Goal: Transaction & Acquisition: Obtain resource

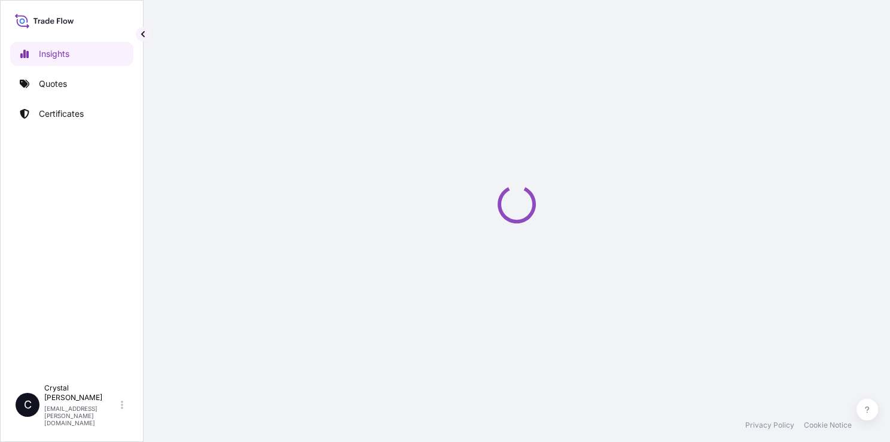
select select "2025"
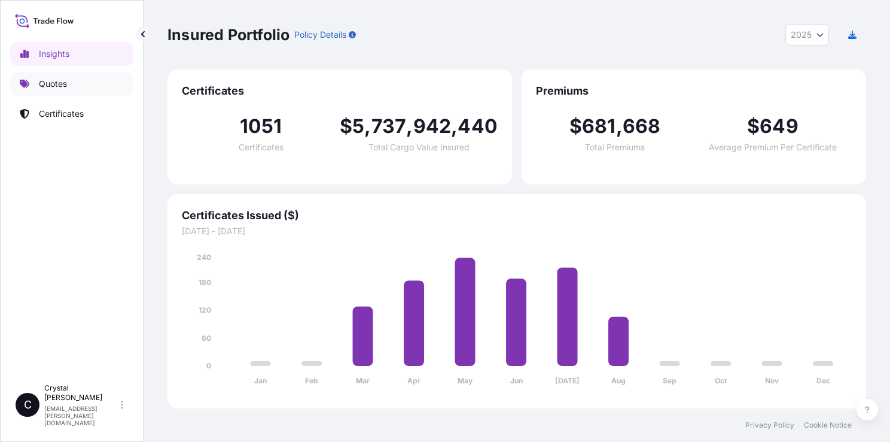
click at [60, 80] on p "Quotes" at bounding box center [53, 84] width 28 height 12
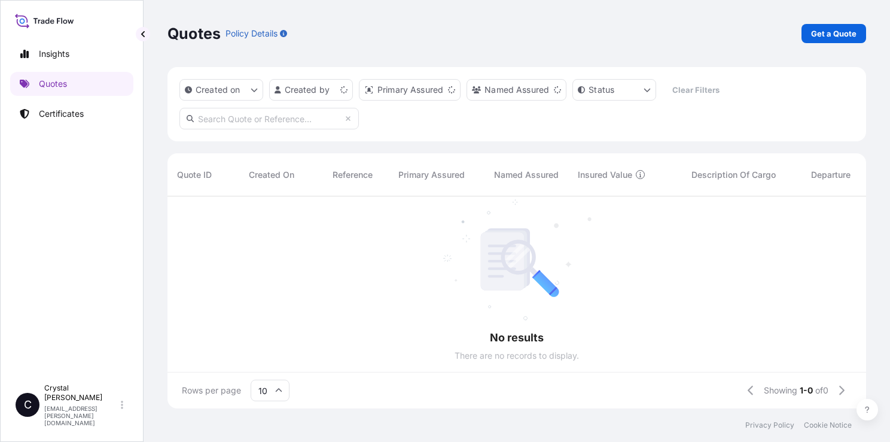
scroll to position [10, 10]
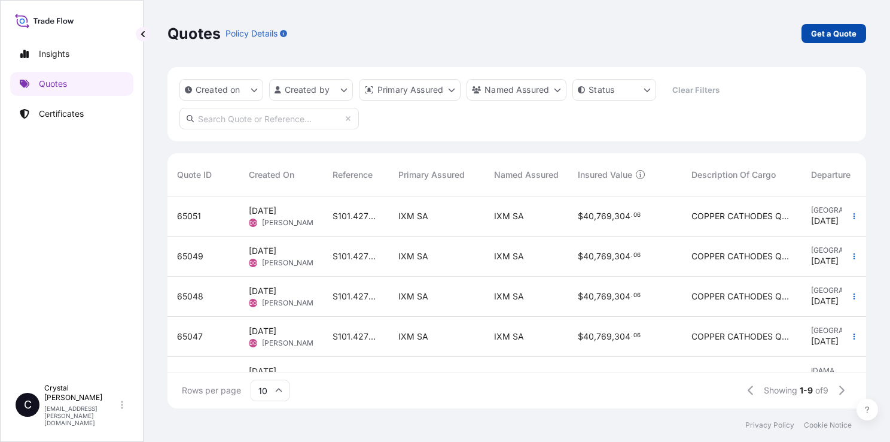
click at [826, 35] on p "Get a Quote" at bounding box center [833, 34] width 45 height 12
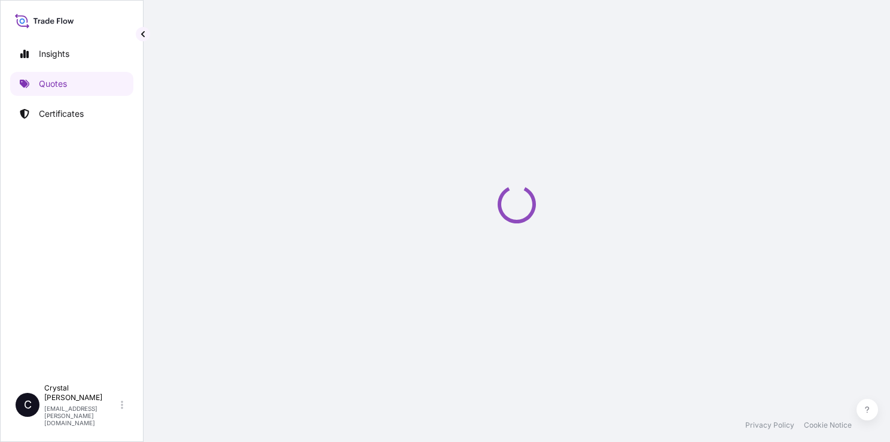
select select "Sea"
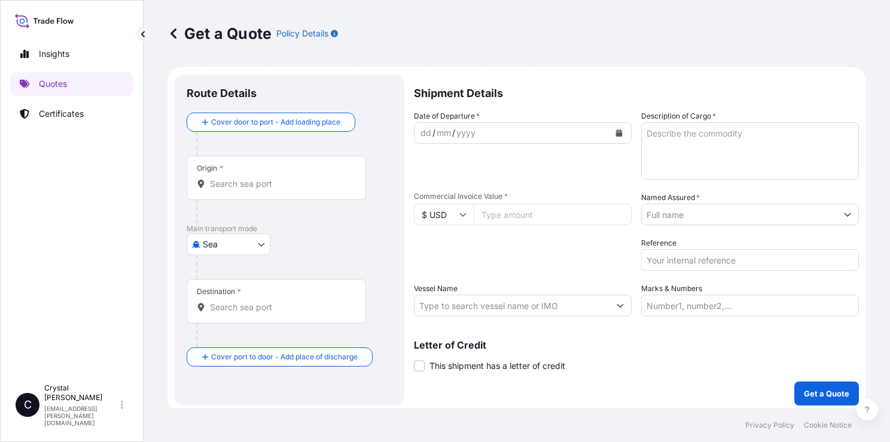
scroll to position [3, 0]
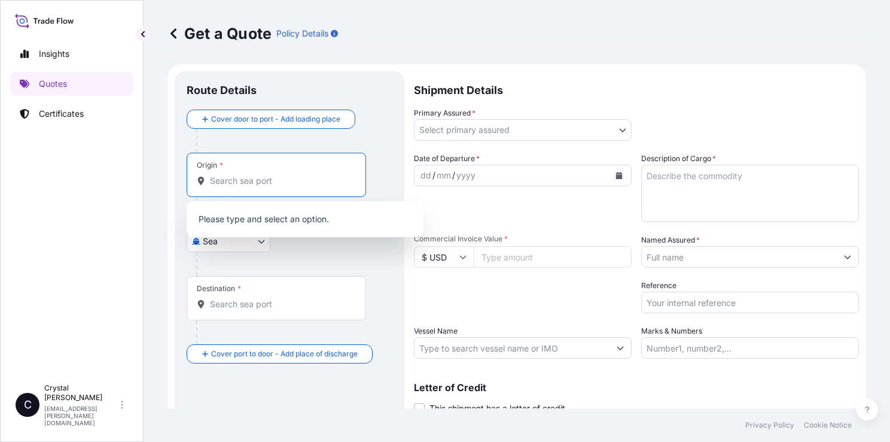
click at [245, 184] on input "Origin *" at bounding box center [280, 181] width 141 height 12
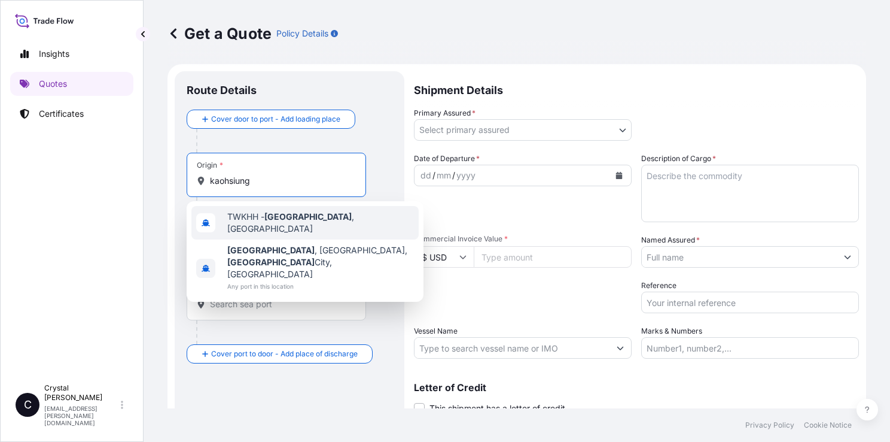
click at [259, 219] on span "TWKHH - Kaohsiung , Taiwan" at bounding box center [320, 223] width 187 height 24
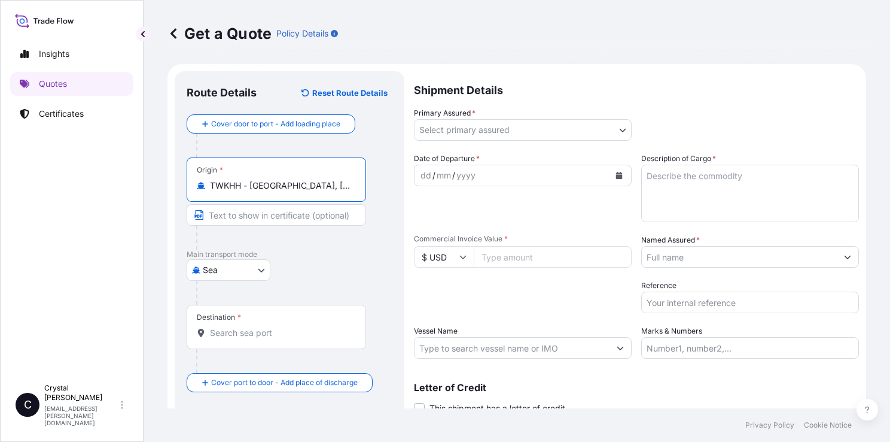
type input "TWKHH - Kaohsiung, Taiwan"
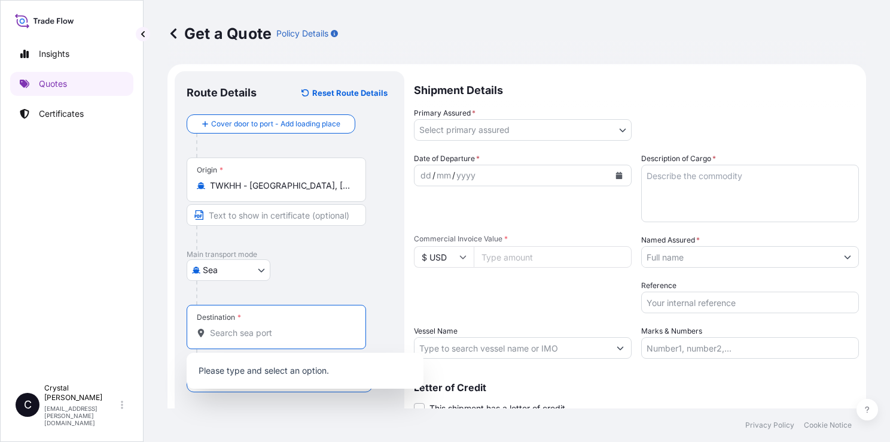
click at [254, 336] on input "Destination *" at bounding box center [280, 333] width 141 height 12
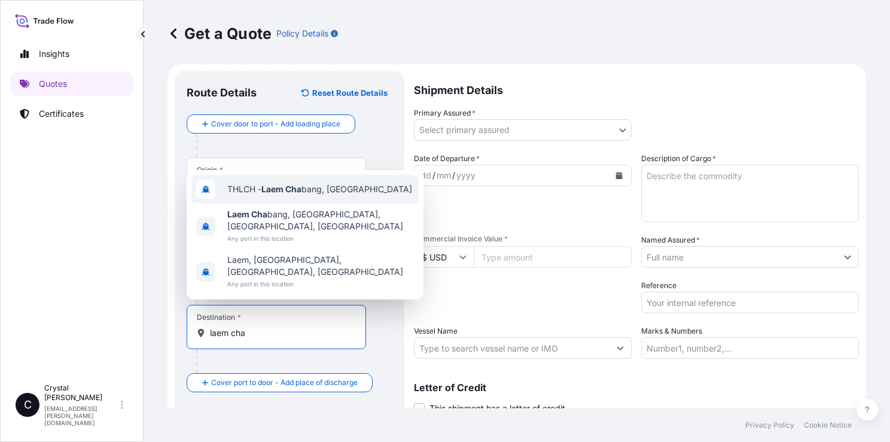
click at [325, 190] on span "THLCH - Laem Cha bang, Thailand" at bounding box center [319, 189] width 185 height 12
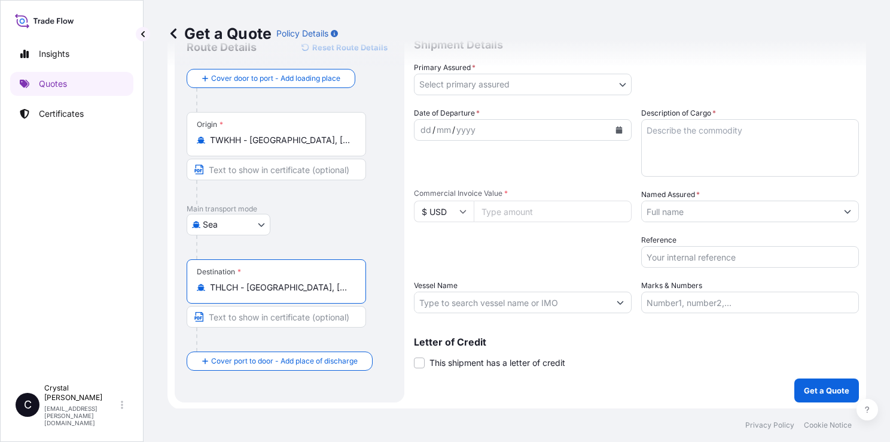
scroll to position [0, 0]
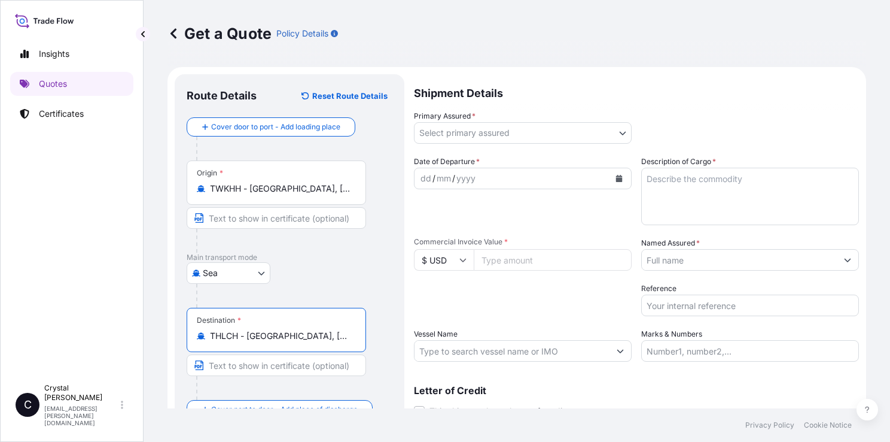
type input "THLCH - Laem Chabang, Thailand"
click at [495, 127] on body "6 options available. 0 options available. 3 options available. Insights Quotes …" at bounding box center [445, 221] width 890 height 442
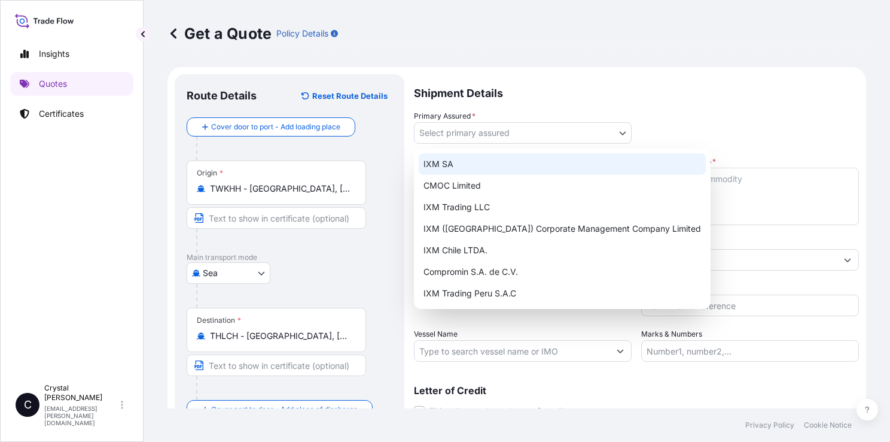
click at [506, 166] on div "IXM SA" at bounding box center [562, 164] width 287 height 22
select select "31846"
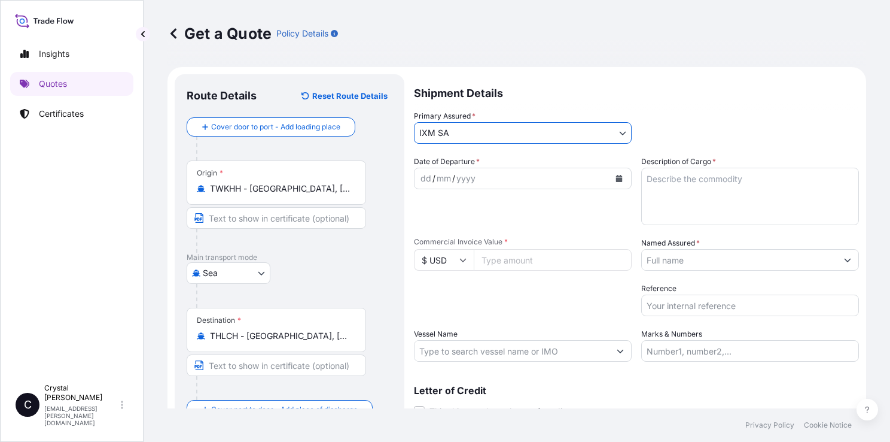
click at [616, 177] on icon "Calendar" at bounding box center [619, 178] width 7 height 7
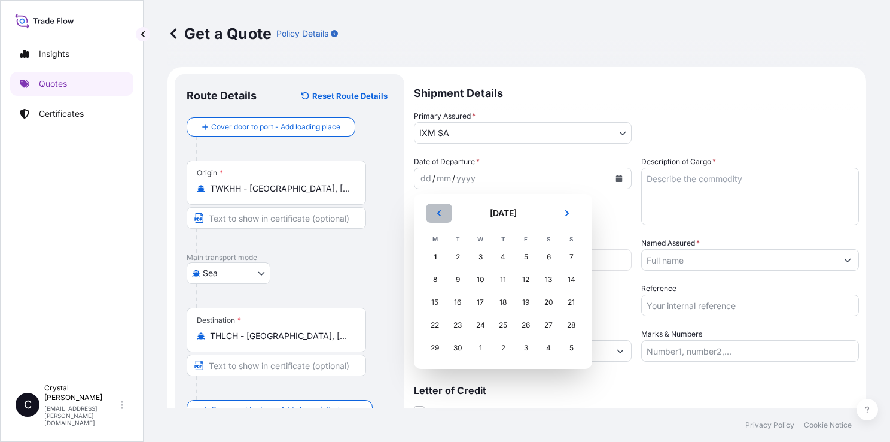
click at [436, 215] on icon "Previous" at bounding box center [439, 212] width 7 height 7
click at [571, 351] on div "31" at bounding box center [572, 348] width 22 height 22
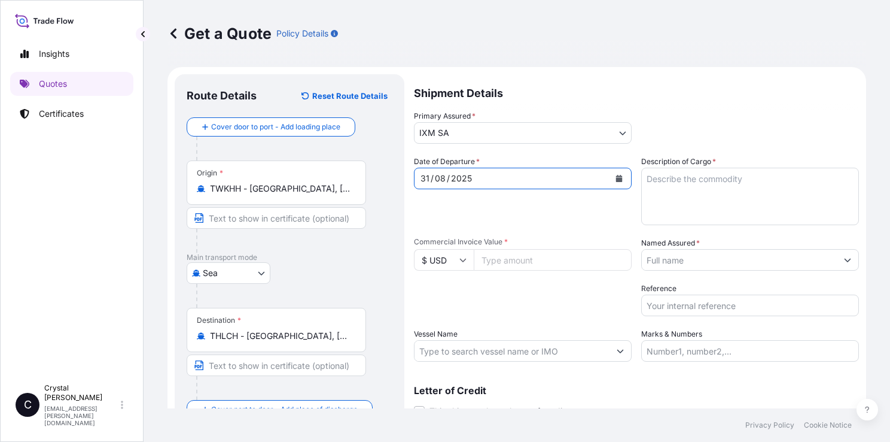
click at [711, 187] on textarea "Description of Cargo *" at bounding box center [750, 196] width 218 height 57
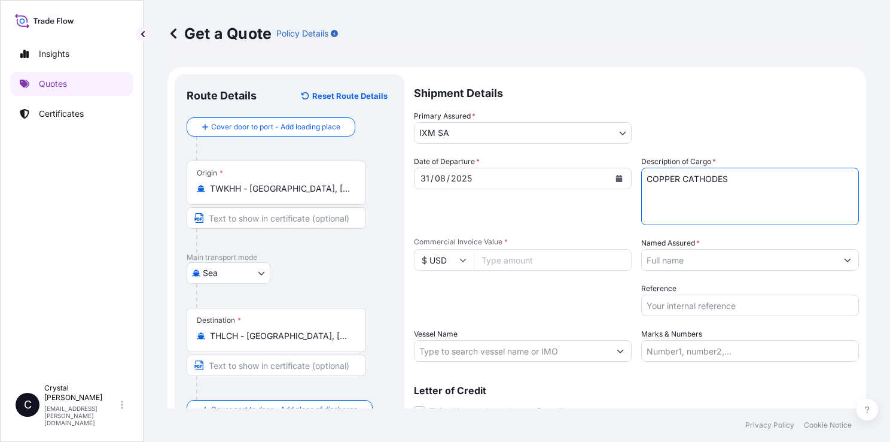
type textarea "COPPER CATHODES"
click at [598, 262] on input "Commercial Invoice Value *" at bounding box center [553, 260] width 158 height 22
paste input "1949730.62"
click at [507, 258] on input "1949730.62" at bounding box center [553, 260] width 158 height 22
type input "1949730.62"
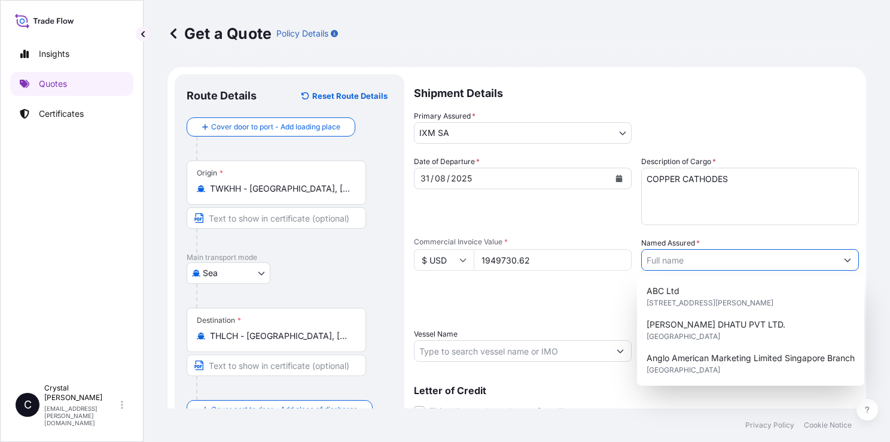
click at [731, 260] on input "Named Assured *" at bounding box center [739, 260] width 195 height 22
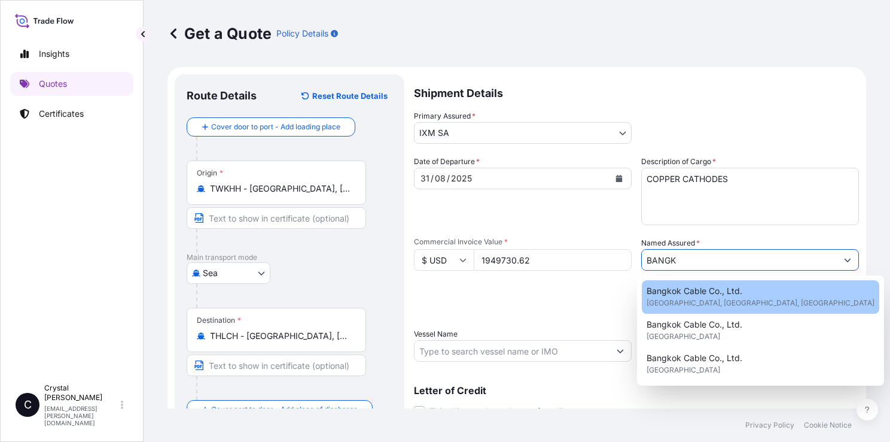
click at [723, 288] on span "Bangkok Cable Co., Ltd." at bounding box center [695, 291] width 96 height 12
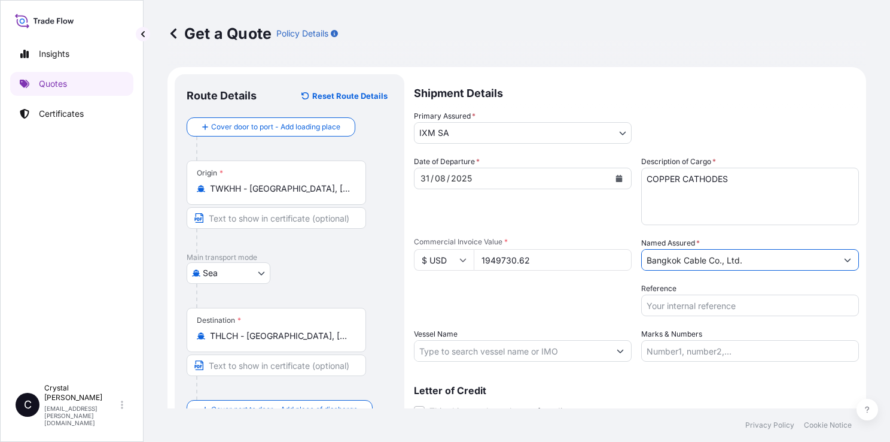
type input "Bangkok Cable Co., Ltd."
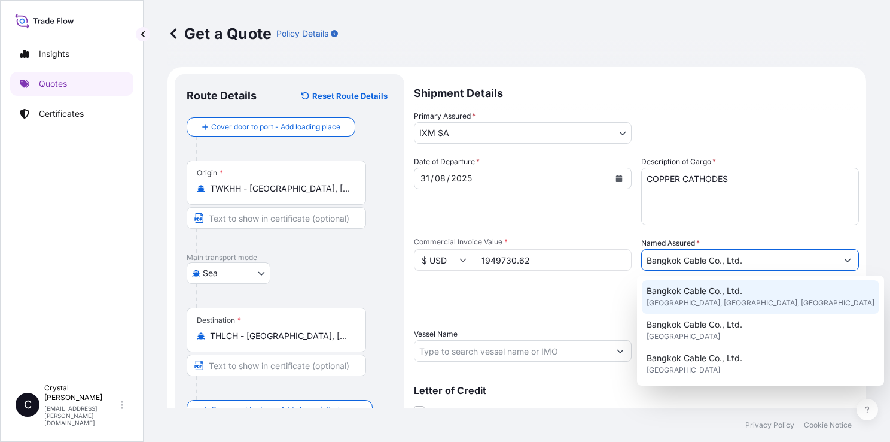
click at [699, 298] on span "Bangkok, Bangkok, Thailand" at bounding box center [761, 303] width 228 height 12
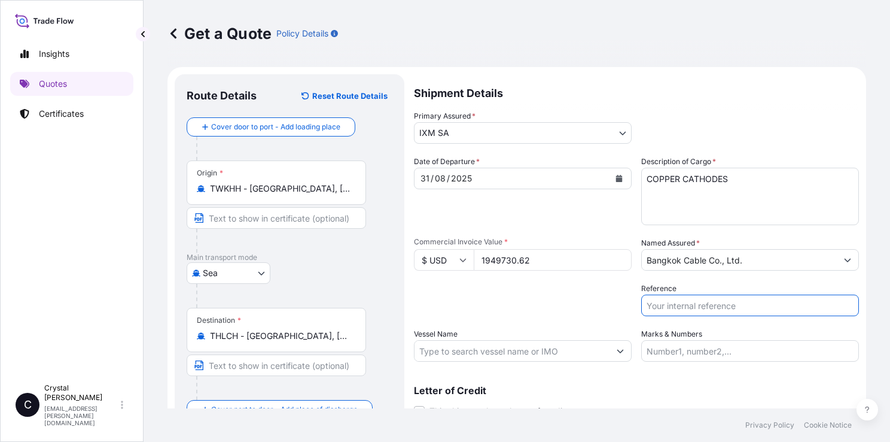
click at [695, 305] on input "Reference" at bounding box center [750, 305] width 218 height 22
paste input "S101.08111/090A"
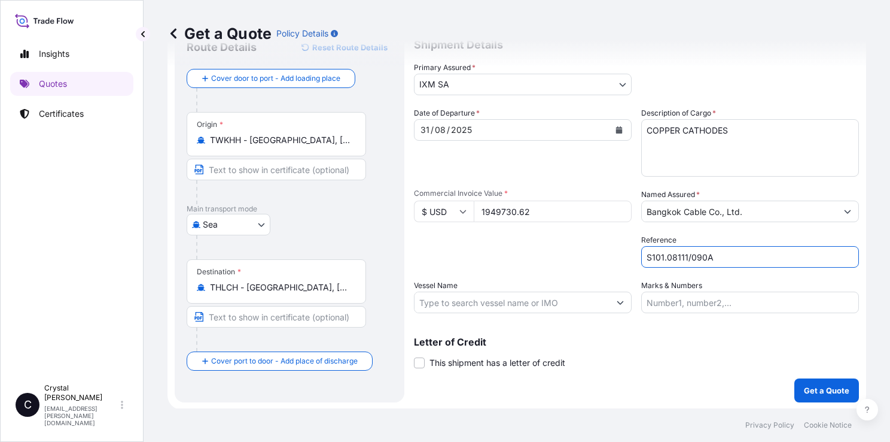
type input "S101.08111/090A"
click at [486, 299] on input "Vessel Name" at bounding box center [512, 302] width 195 height 22
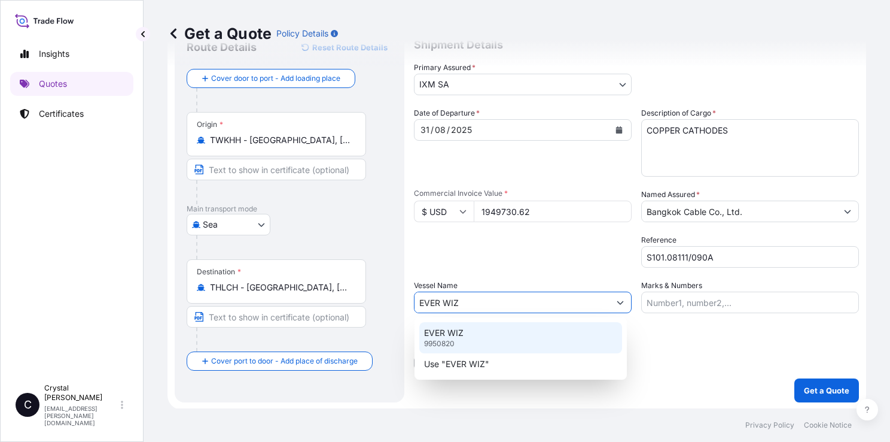
click at [473, 336] on div "EVER WIZ 9950820" at bounding box center [520, 337] width 203 height 31
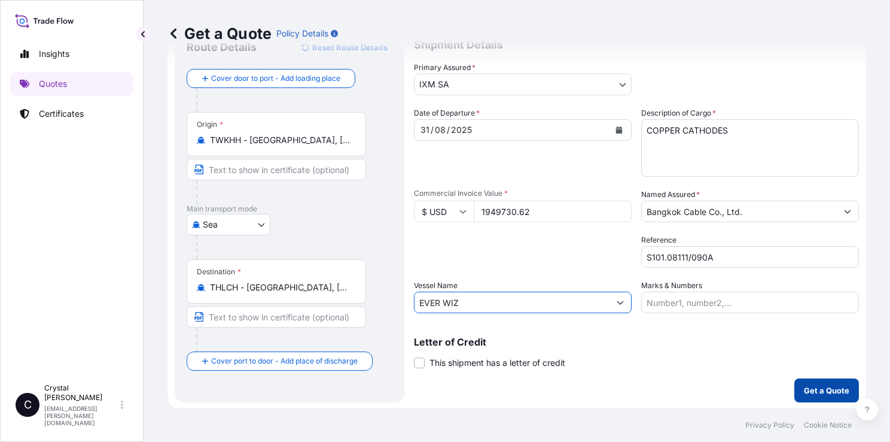
type input "EVER WIZ"
click at [810, 393] on p "Get a Quote" at bounding box center [826, 390] width 45 height 12
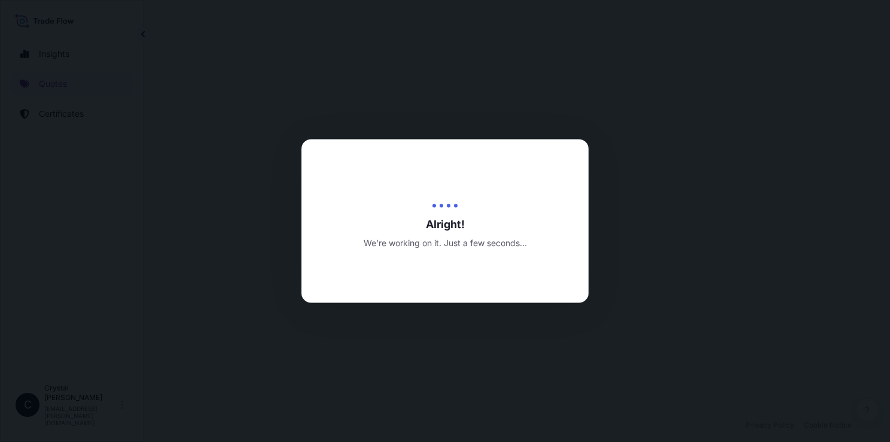
select select "Sea"
select select "31846"
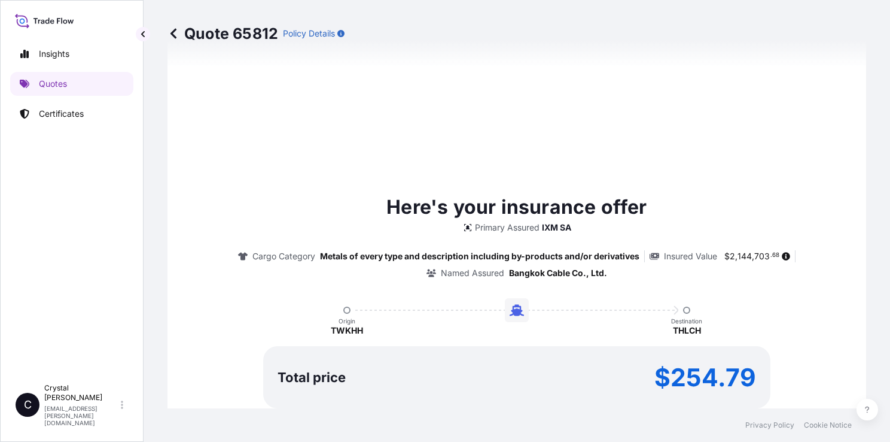
scroll to position [1374, 0]
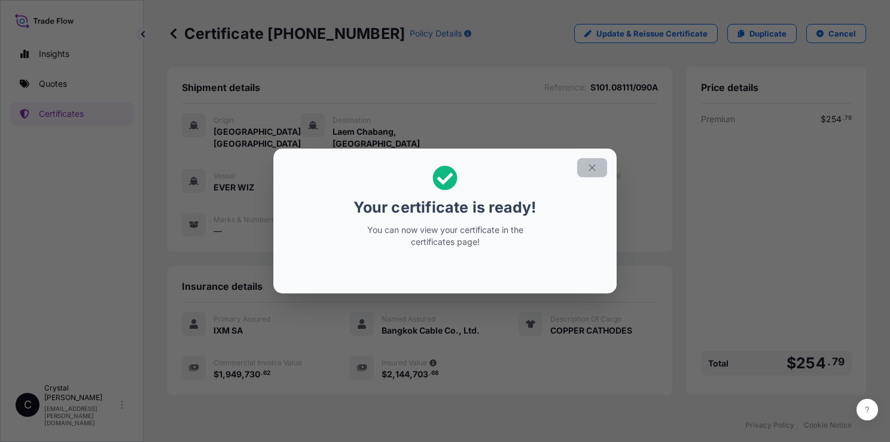
click at [593, 165] on icon "button" at bounding box center [592, 167] width 11 height 11
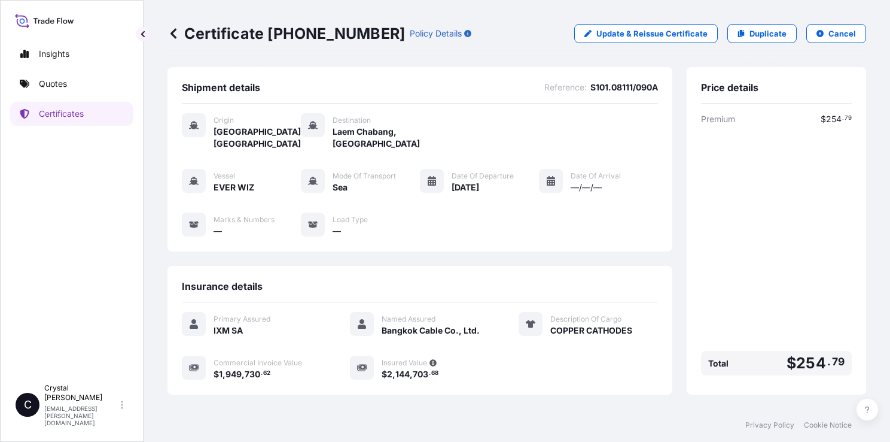
scroll to position [108, 0]
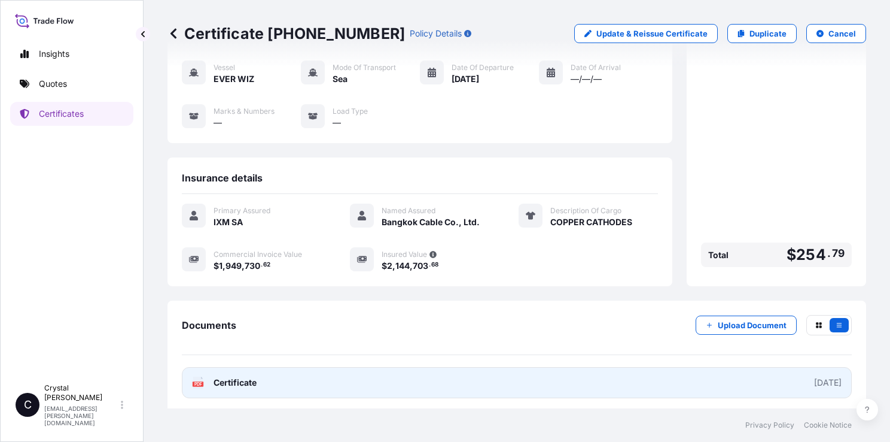
click at [242, 376] on span "Certificate" at bounding box center [235, 382] width 43 height 12
